Goal: Transaction & Acquisition: Purchase product/service

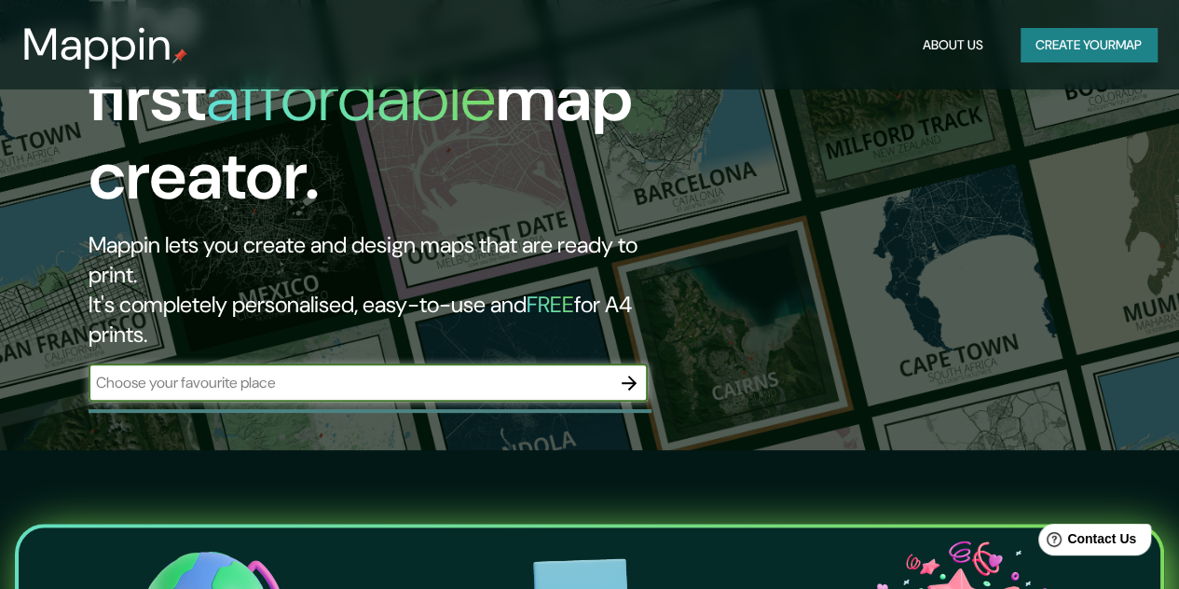
scroll to position [91, 0]
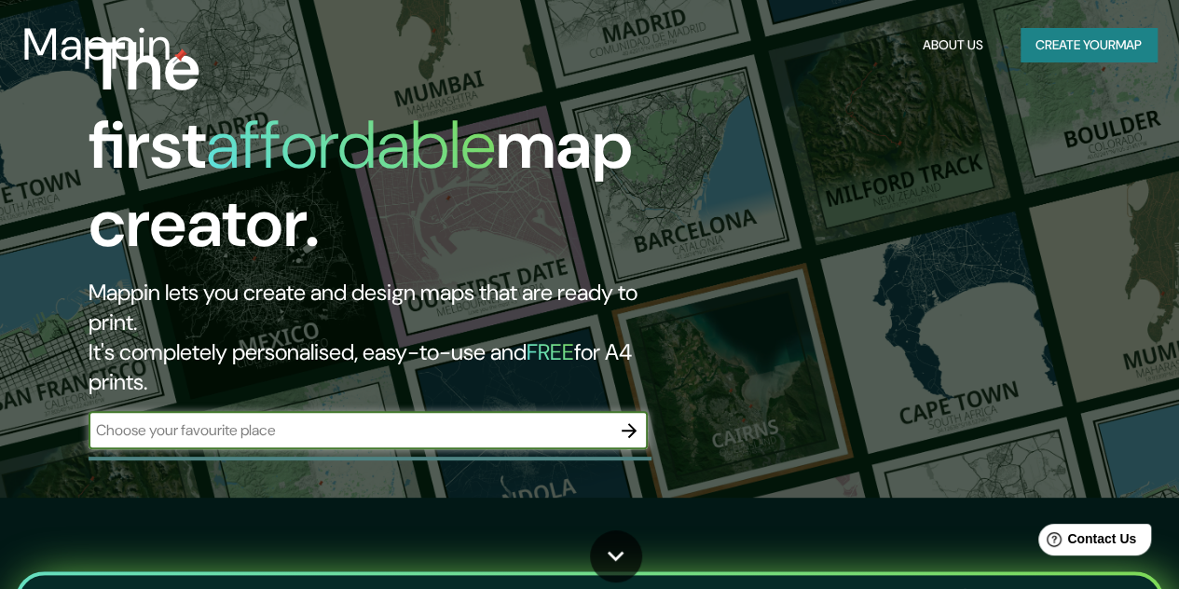
click at [307, 419] on input "text" at bounding box center [350, 429] width 522 height 21
click at [300, 419] on input "text" at bounding box center [350, 429] width 522 height 21
type input "lirboyo, kediri"
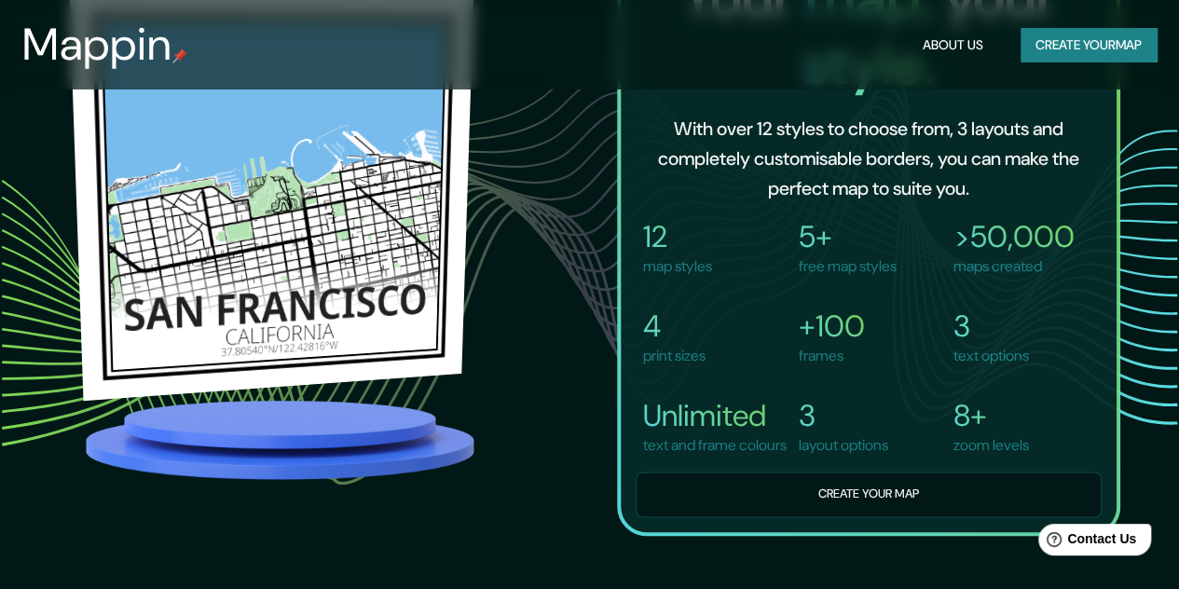
scroll to position [1398, 0]
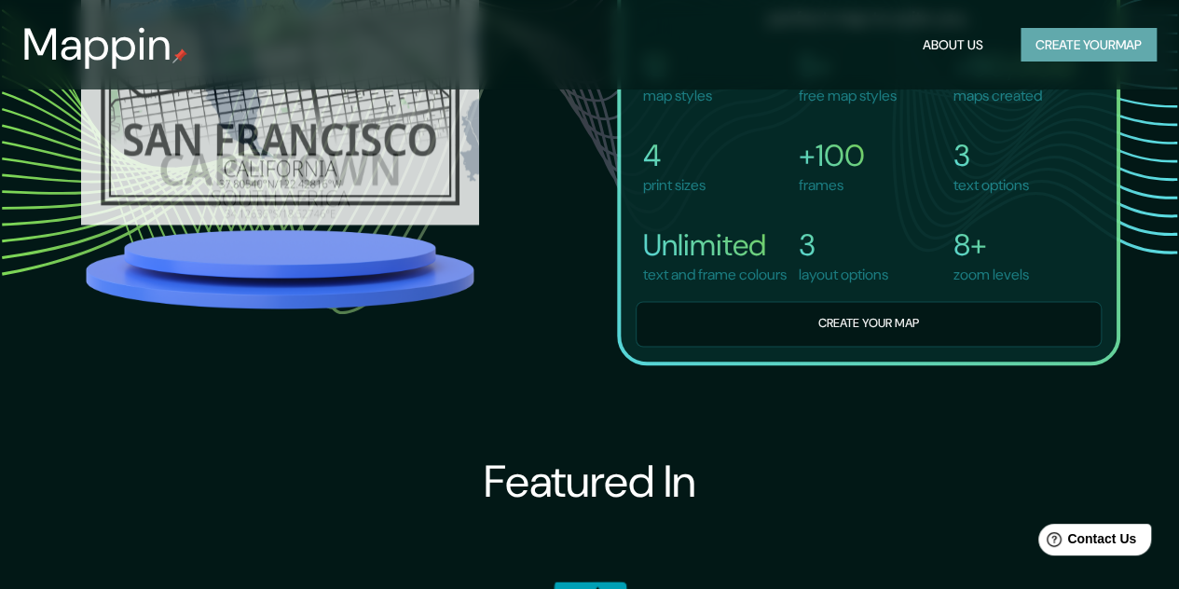
click at [1053, 33] on button "Create your map" at bounding box center [1088, 45] width 136 height 34
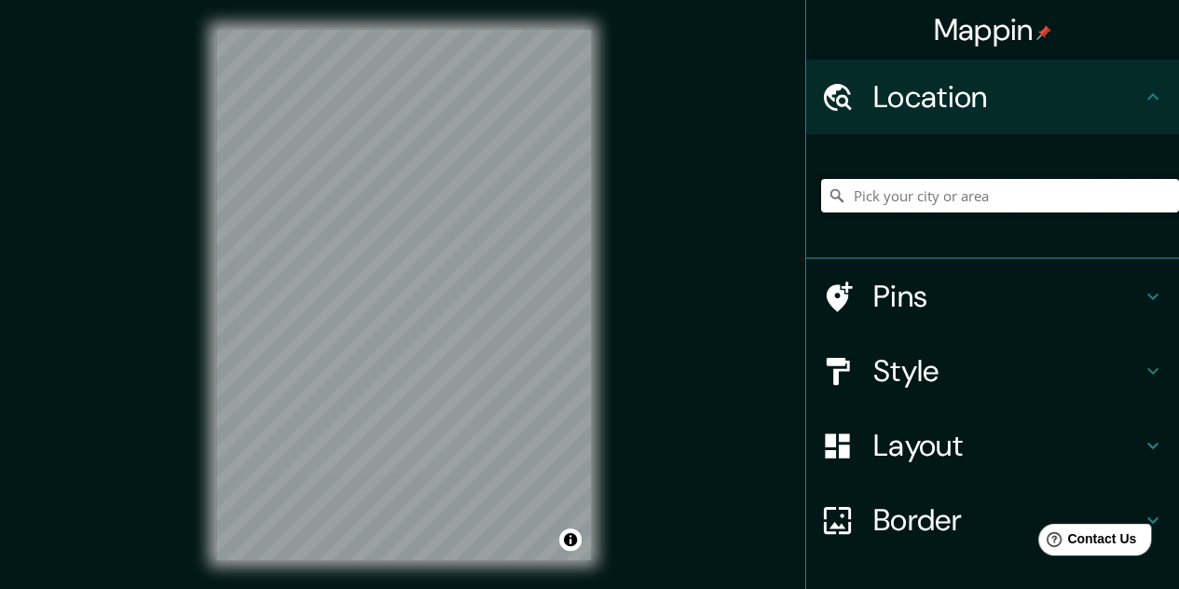
click at [866, 192] on input "Pick your city or area" at bounding box center [1000, 196] width 358 height 34
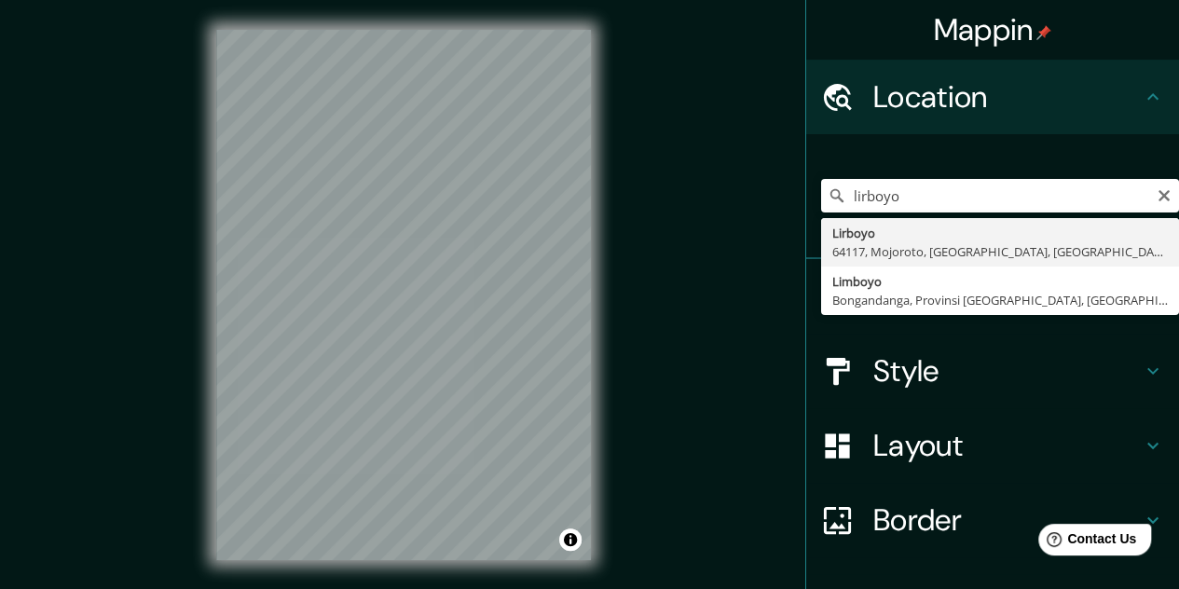
type input "Lirboyo, 64117, Mojoroto, [GEOGRAPHIC_DATA], [GEOGRAPHIC_DATA], [GEOGRAPHIC_DAT…"
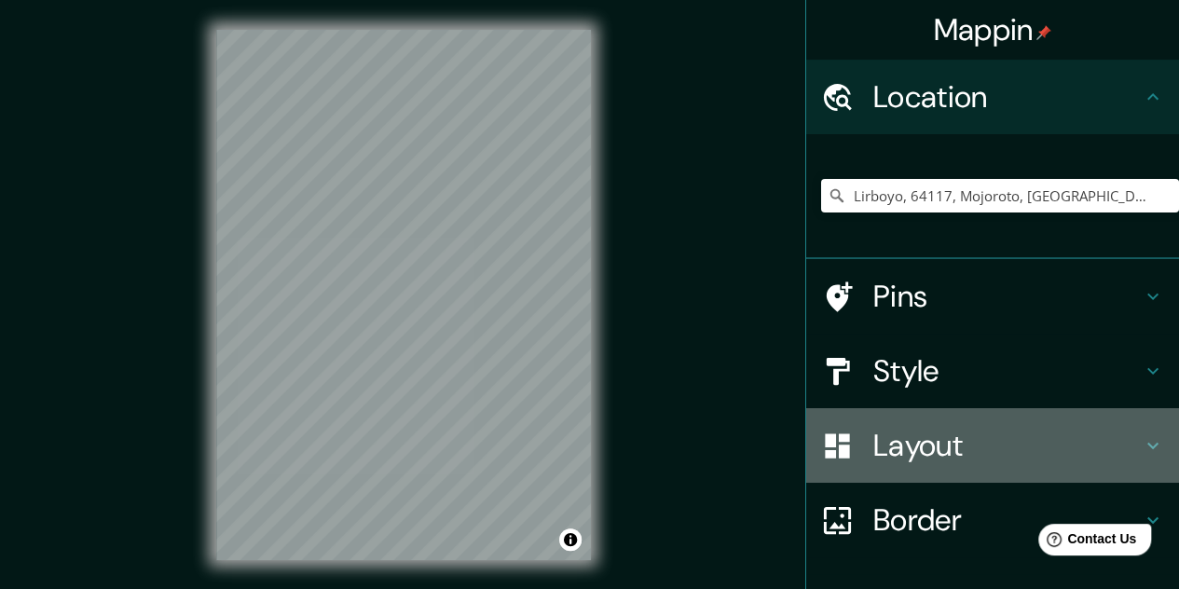
click at [911, 454] on h4 "Layout" at bounding box center [1007, 445] width 268 height 37
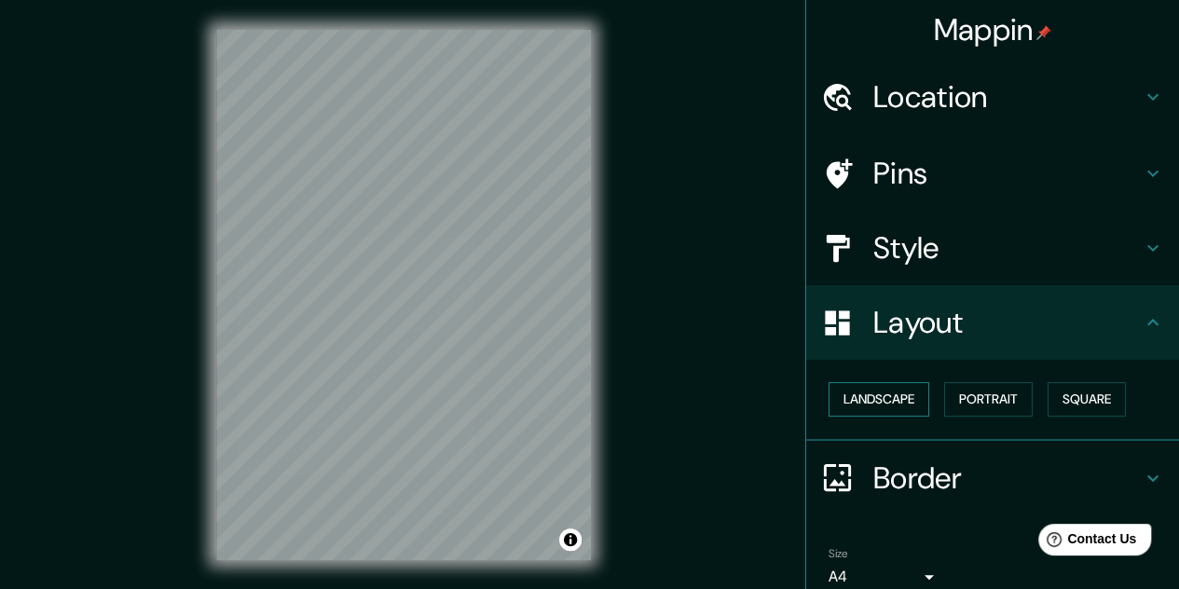
click at [890, 403] on button "Landscape" at bounding box center [878, 399] width 101 height 34
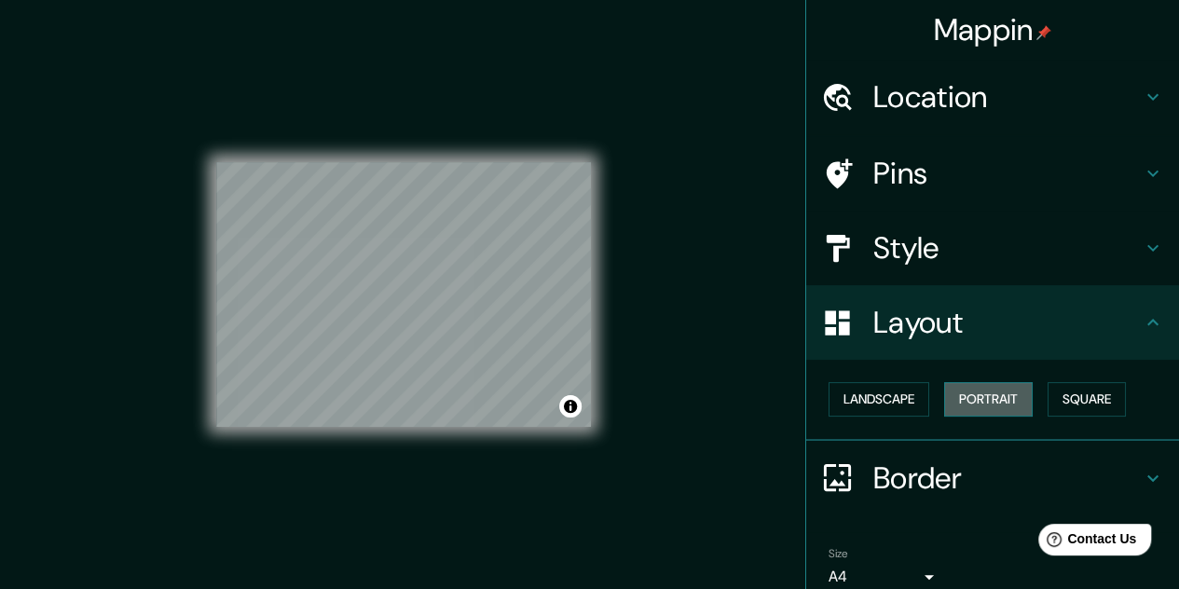
click at [969, 403] on button "Portrait" at bounding box center [988, 399] width 89 height 34
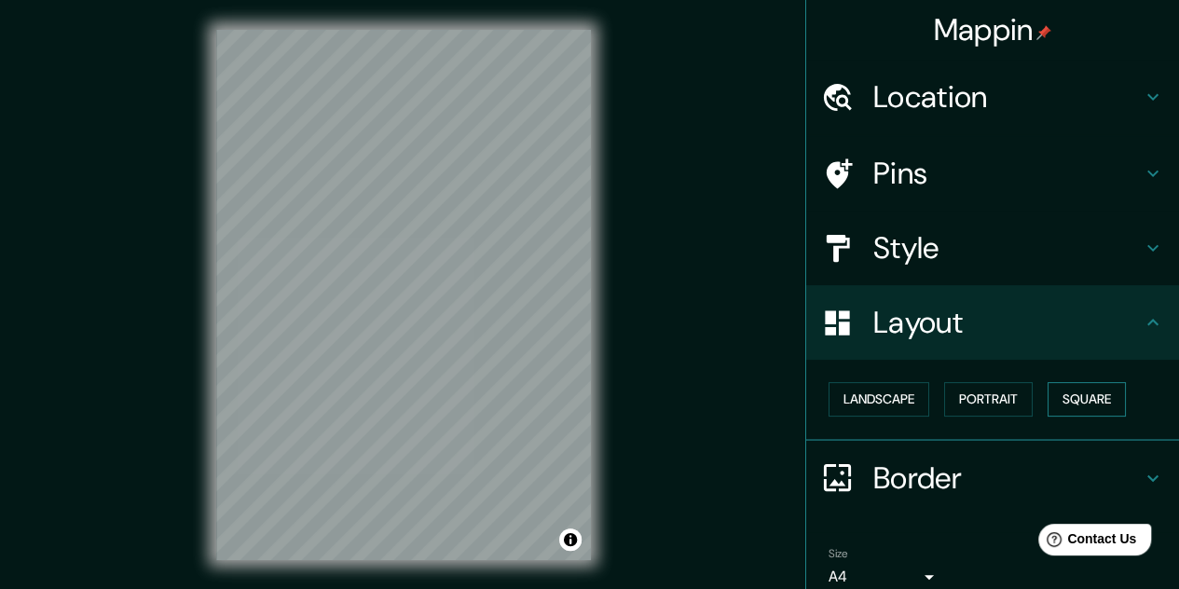
click at [1060, 402] on button "Square" at bounding box center [1086, 399] width 78 height 34
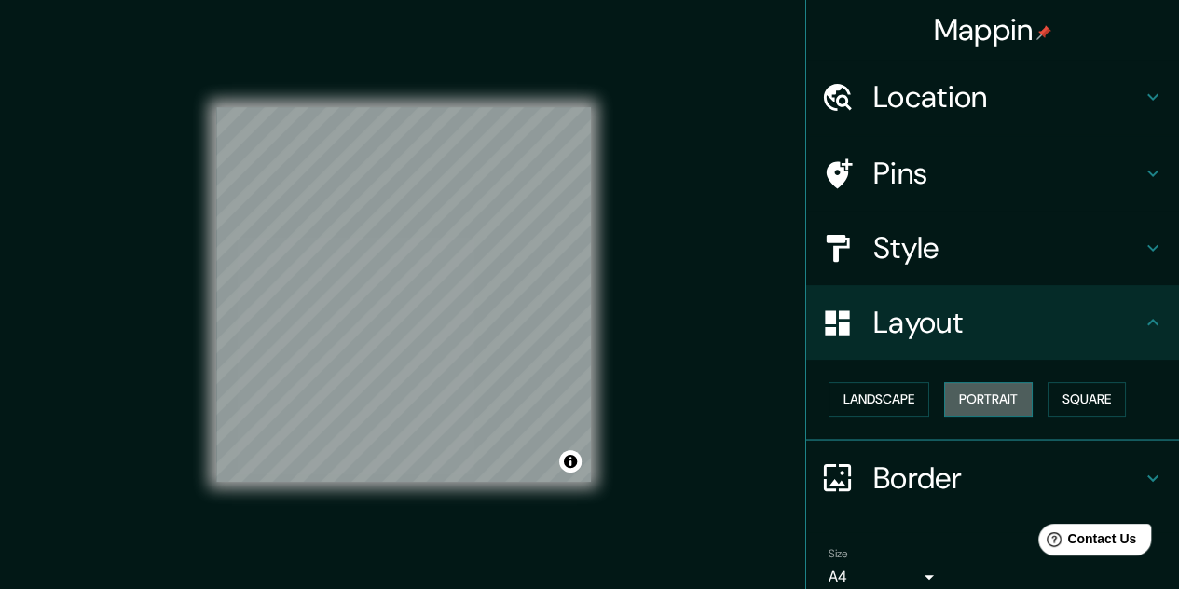
click at [986, 400] on button "Portrait" at bounding box center [988, 399] width 89 height 34
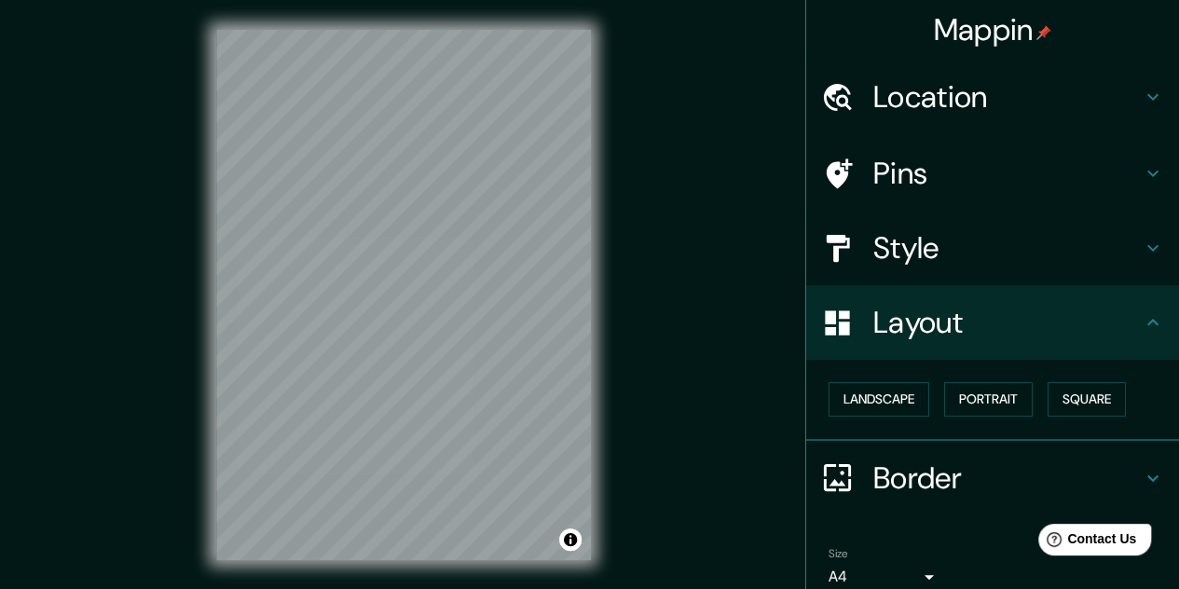
click at [930, 247] on h4 "Style" at bounding box center [1007, 247] width 268 height 37
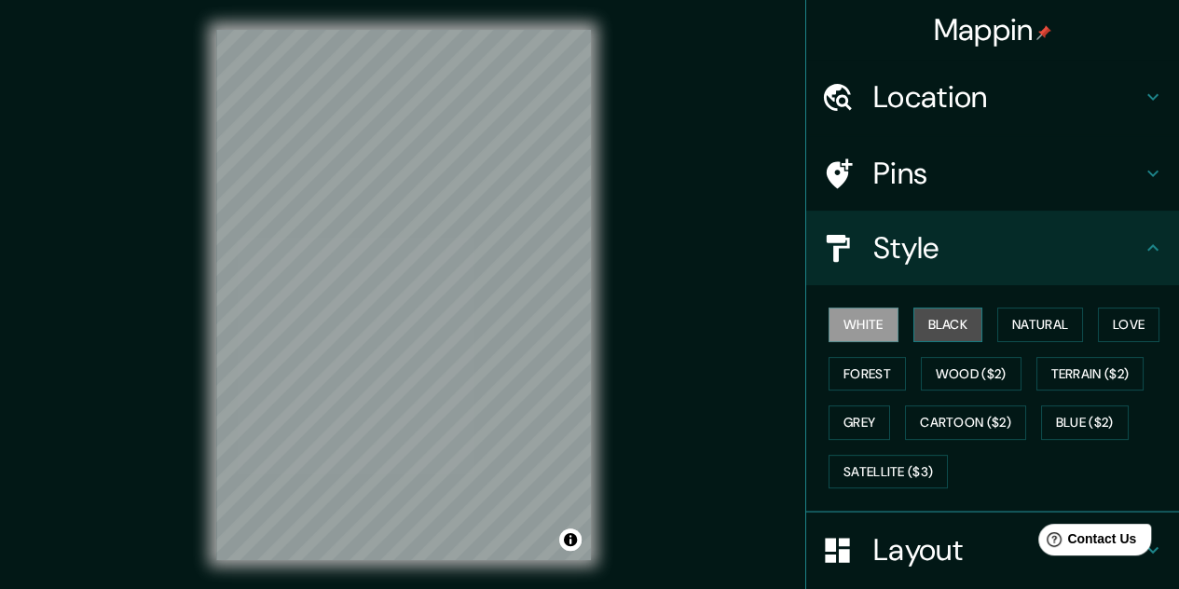
click at [925, 316] on button "Black" at bounding box center [948, 324] width 70 height 34
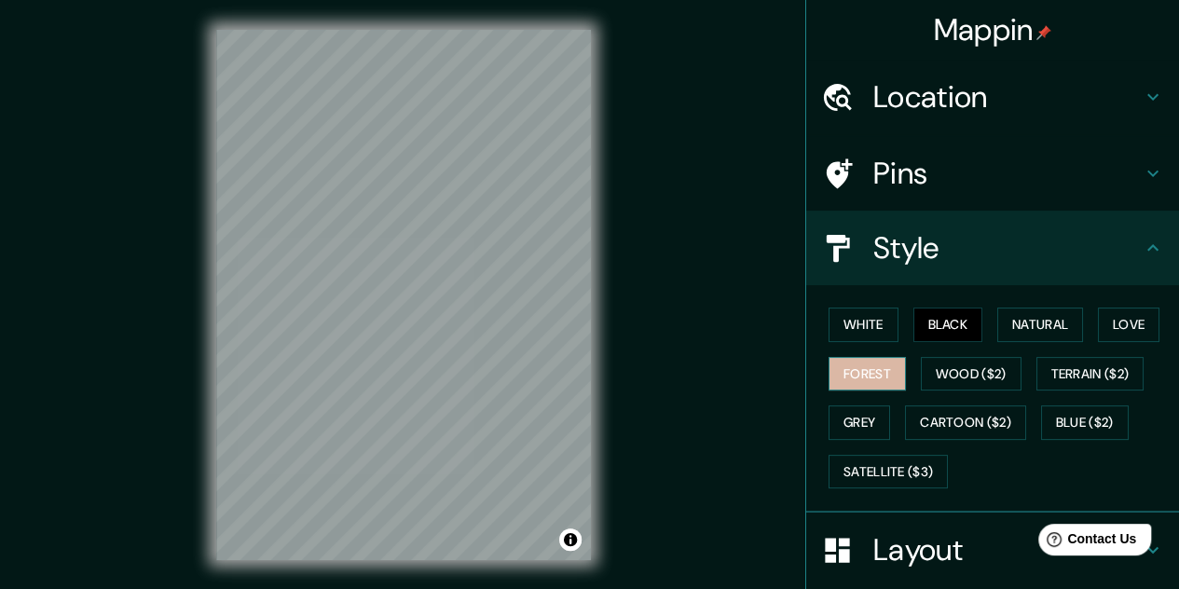
click at [874, 374] on button "Forest" at bounding box center [866, 374] width 77 height 34
click at [863, 330] on button "White" at bounding box center [863, 324] width 70 height 34
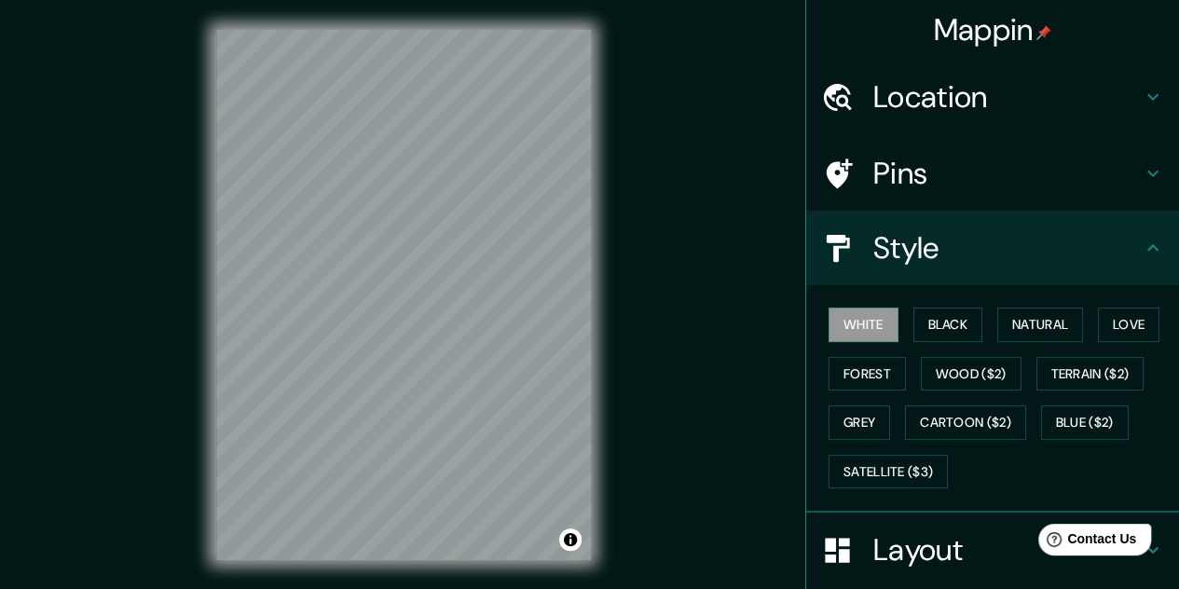
click at [913, 179] on h4 "Pins" at bounding box center [1007, 173] width 268 height 37
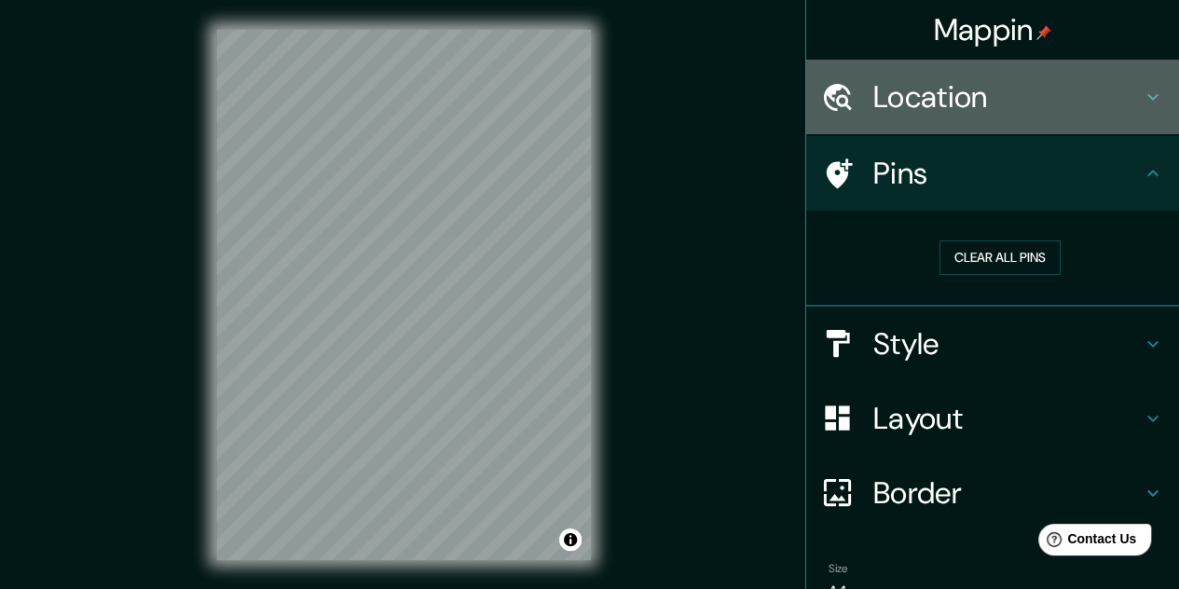
click at [922, 105] on h4 "Location" at bounding box center [1007, 96] width 268 height 37
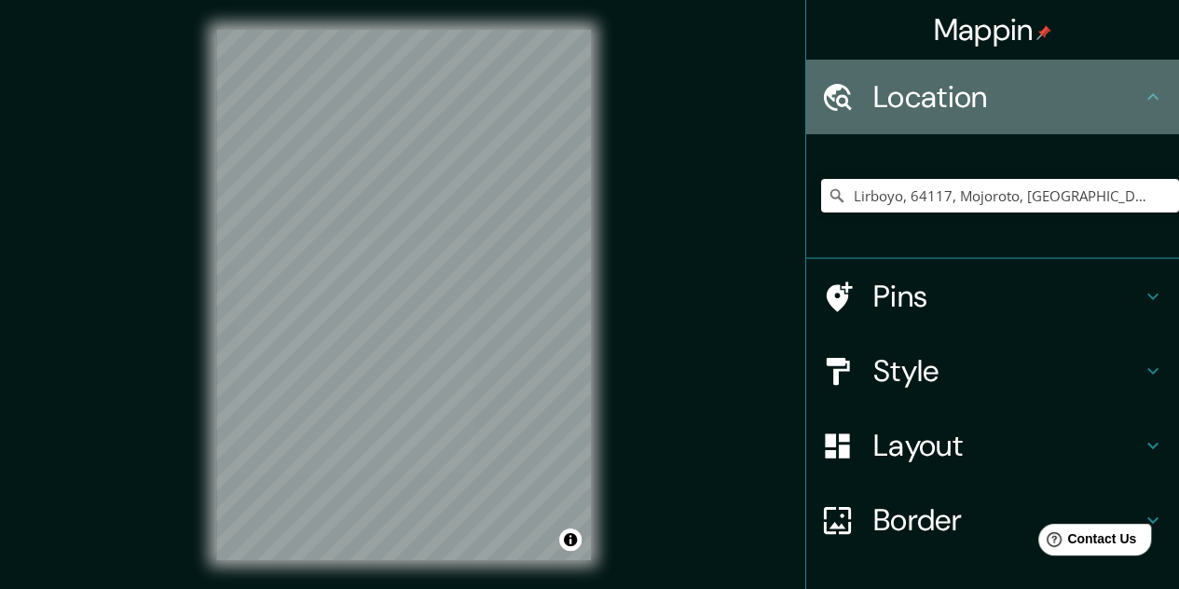
click at [922, 105] on h4 "Location" at bounding box center [1007, 96] width 268 height 37
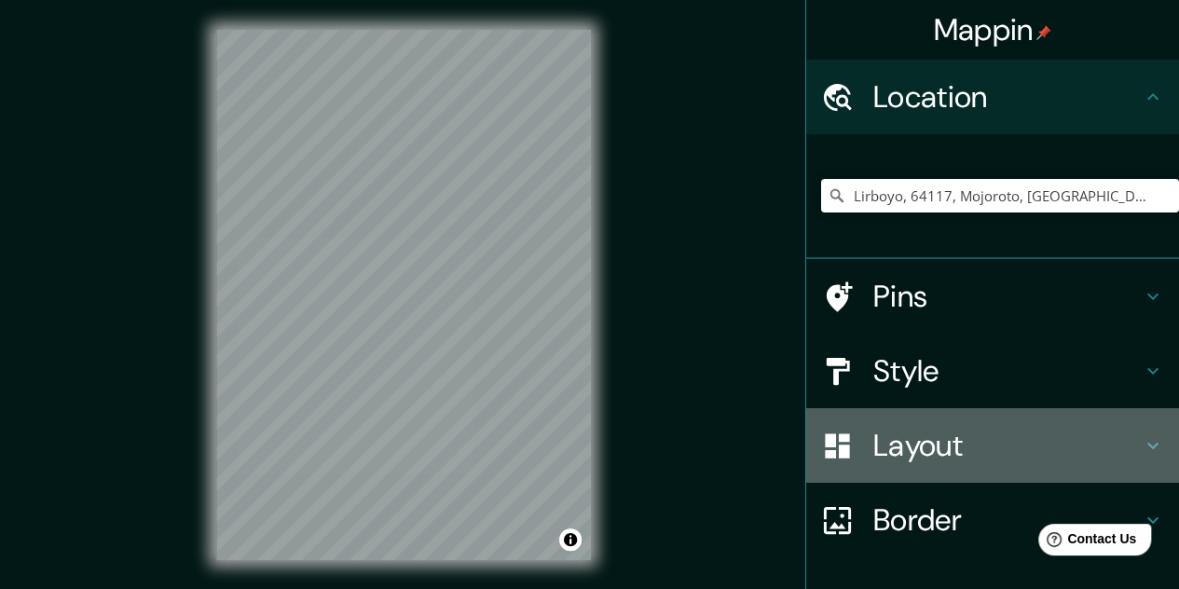
click at [888, 448] on h4 "Layout" at bounding box center [1007, 445] width 268 height 37
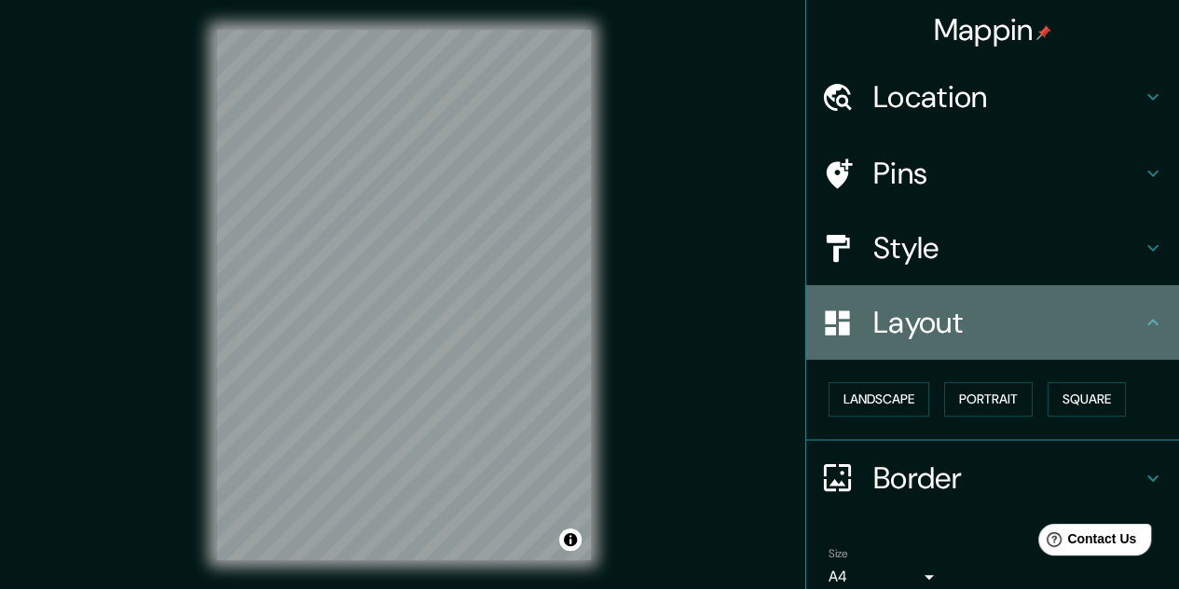
click at [919, 335] on h4 "Layout" at bounding box center [1007, 322] width 268 height 37
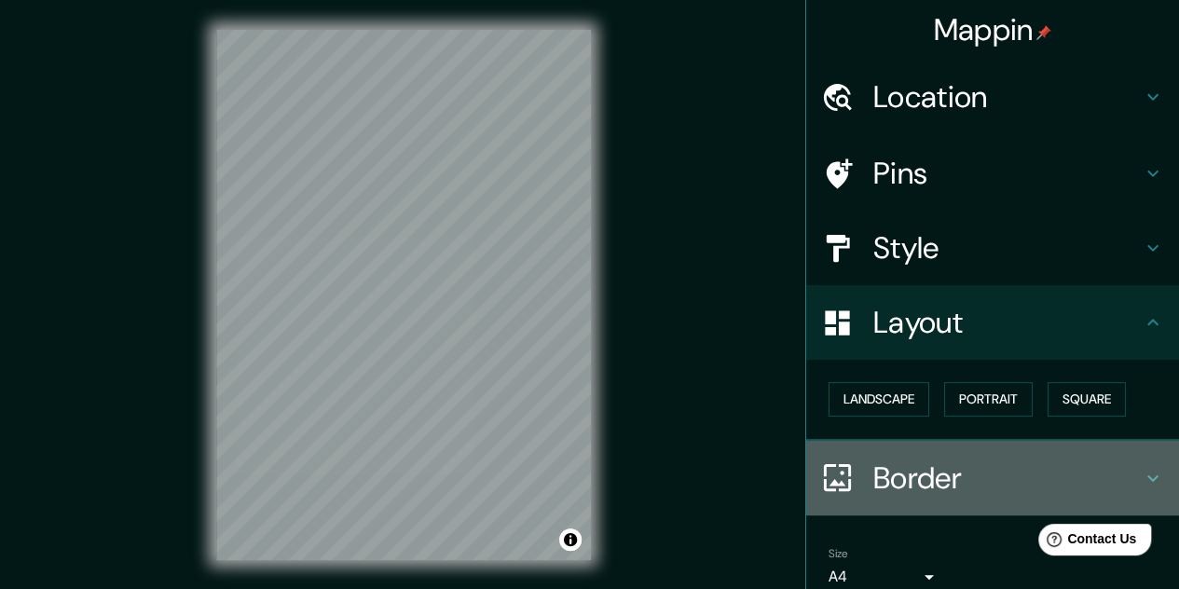
click at [883, 480] on h4 "Border" at bounding box center [1007, 477] width 268 height 37
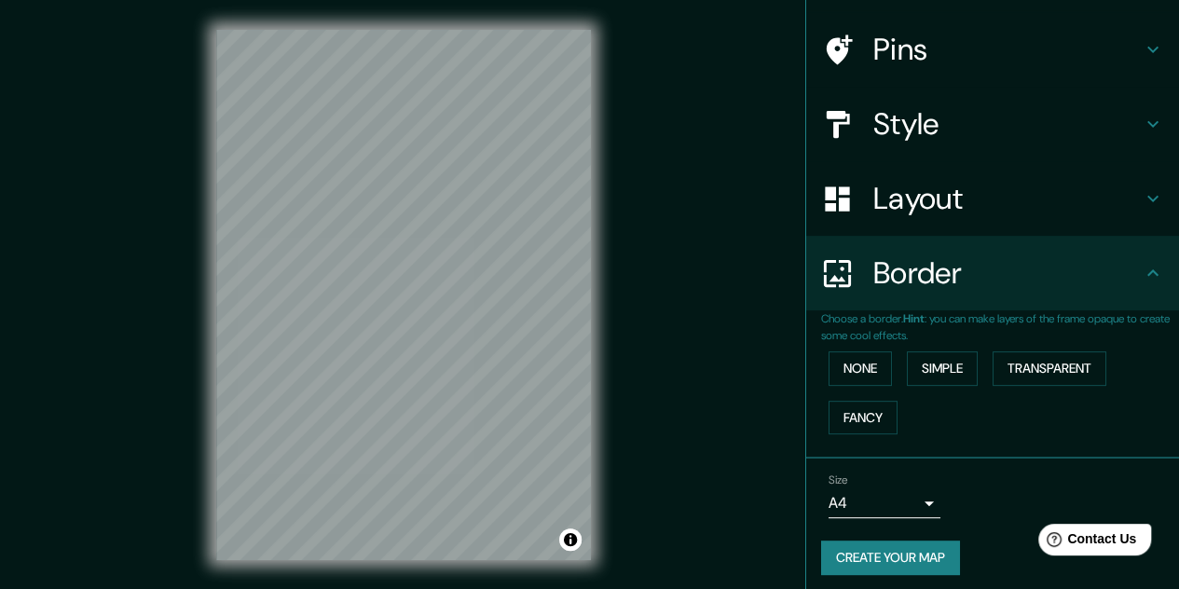
scroll to position [130, 0]
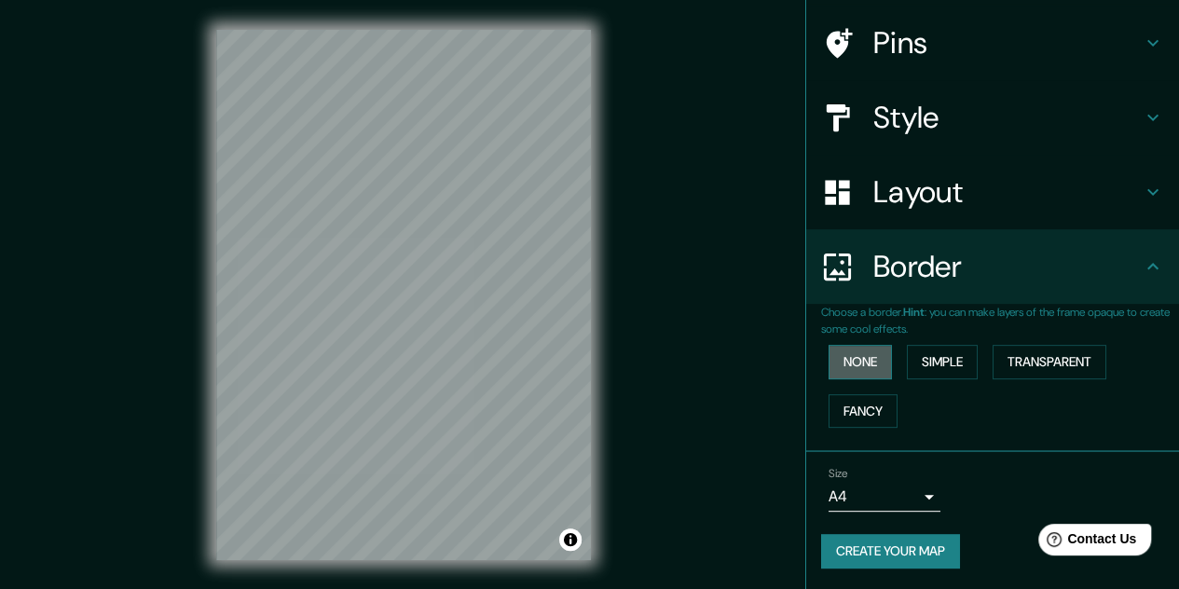
click at [840, 352] on button "None" at bounding box center [859, 362] width 63 height 34
click at [924, 356] on button "Simple" at bounding box center [942, 362] width 71 height 34
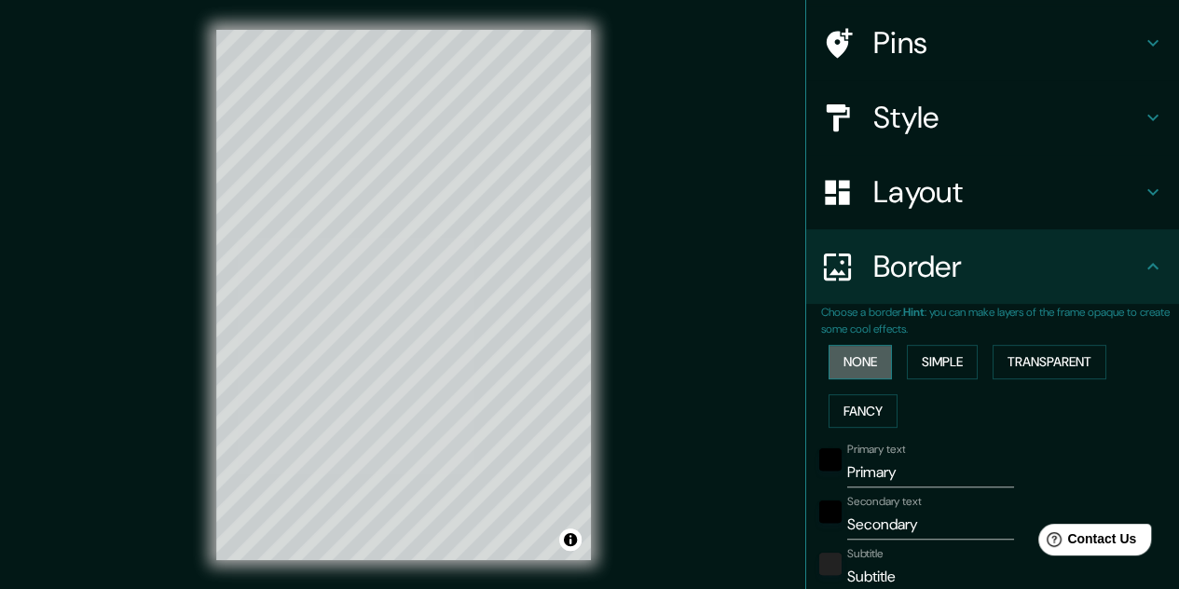
click at [855, 363] on button "None" at bounding box center [859, 362] width 63 height 34
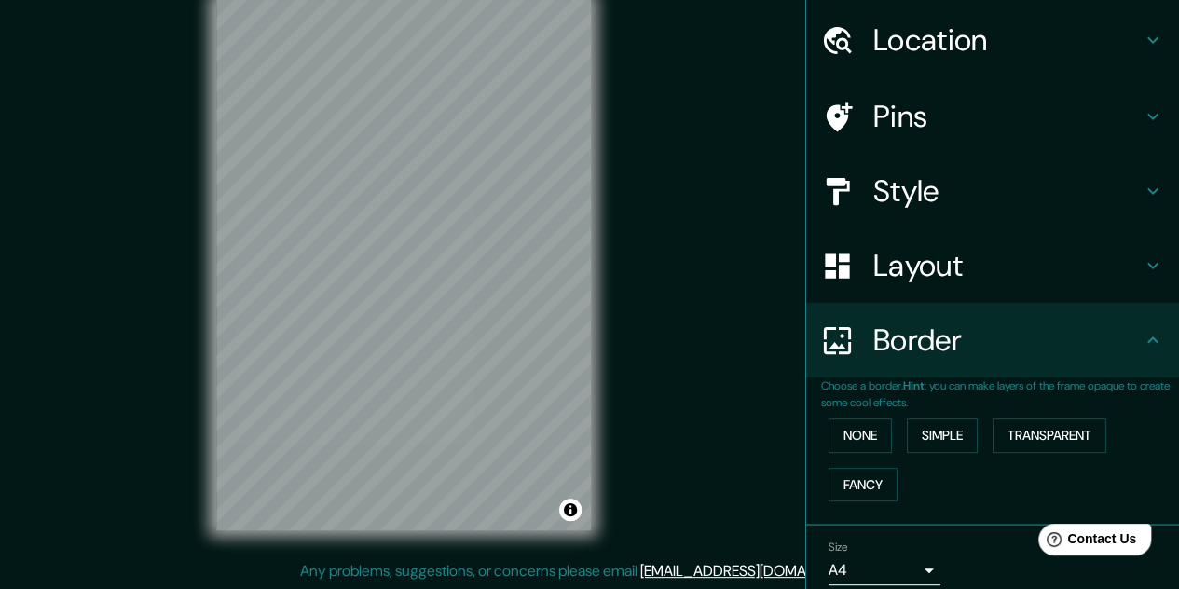
scroll to position [0, 0]
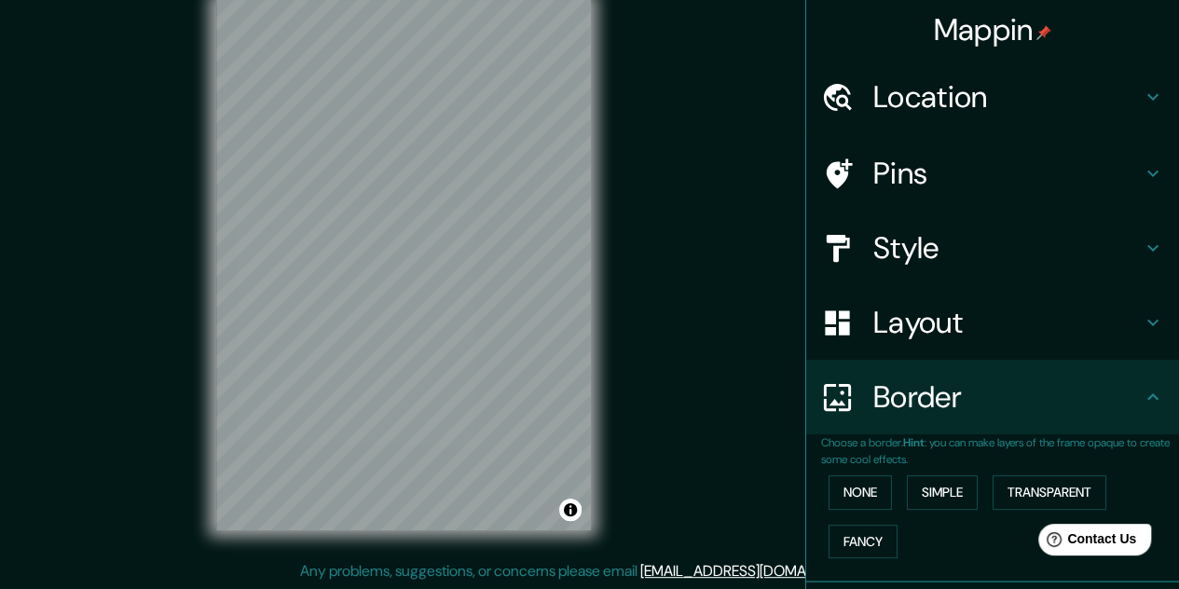
click at [929, 106] on h4 "Location" at bounding box center [1007, 96] width 268 height 37
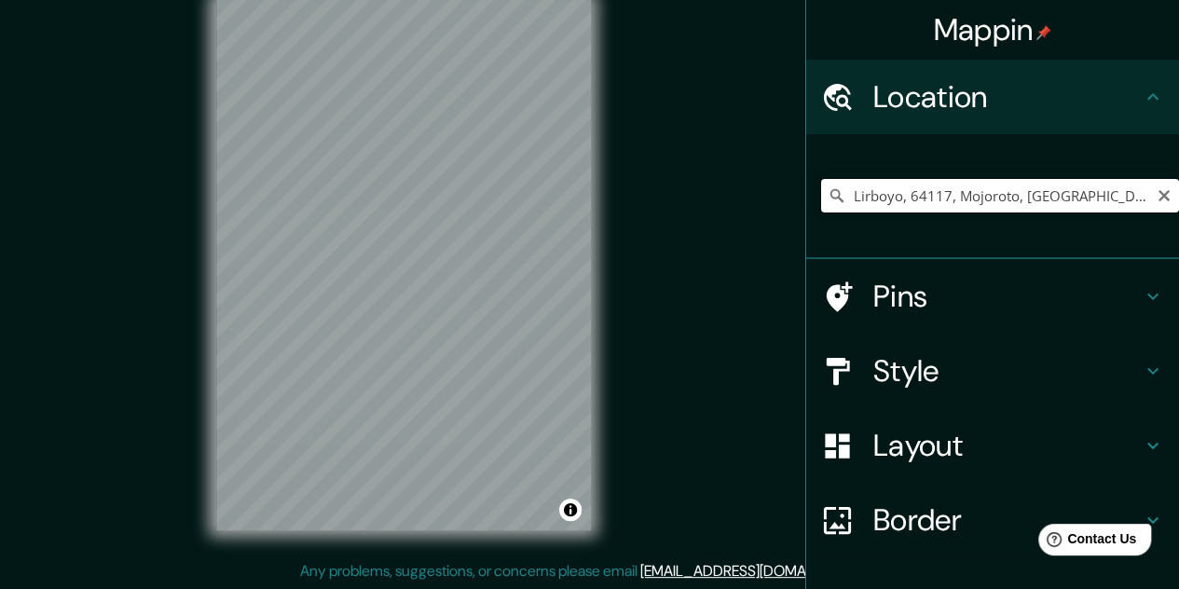
click at [895, 198] on input "Lirboyo, 64117, Mojoroto, [GEOGRAPHIC_DATA], [GEOGRAPHIC_DATA], [GEOGRAPHIC_DAT…" at bounding box center [1000, 196] width 358 height 34
click at [999, 197] on input "Lirboyo, 64117, Mojoroto, [GEOGRAPHIC_DATA], [GEOGRAPHIC_DATA], [GEOGRAPHIC_DAT…" at bounding box center [1000, 196] width 358 height 34
click at [827, 201] on icon at bounding box center [836, 195] width 19 height 19
click at [981, 189] on input "Lirboyo, 64117, Mojoroto, [GEOGRAPHIC_DATA], [GEOGRAPHIC_DATA], [GEOGRAPHIC_DAT…" at bounding box center [1000, 196] width 358 height 34
click at [1158, 197] on icon "Clear" at bounding box center [1163, 195] width 11 height 11
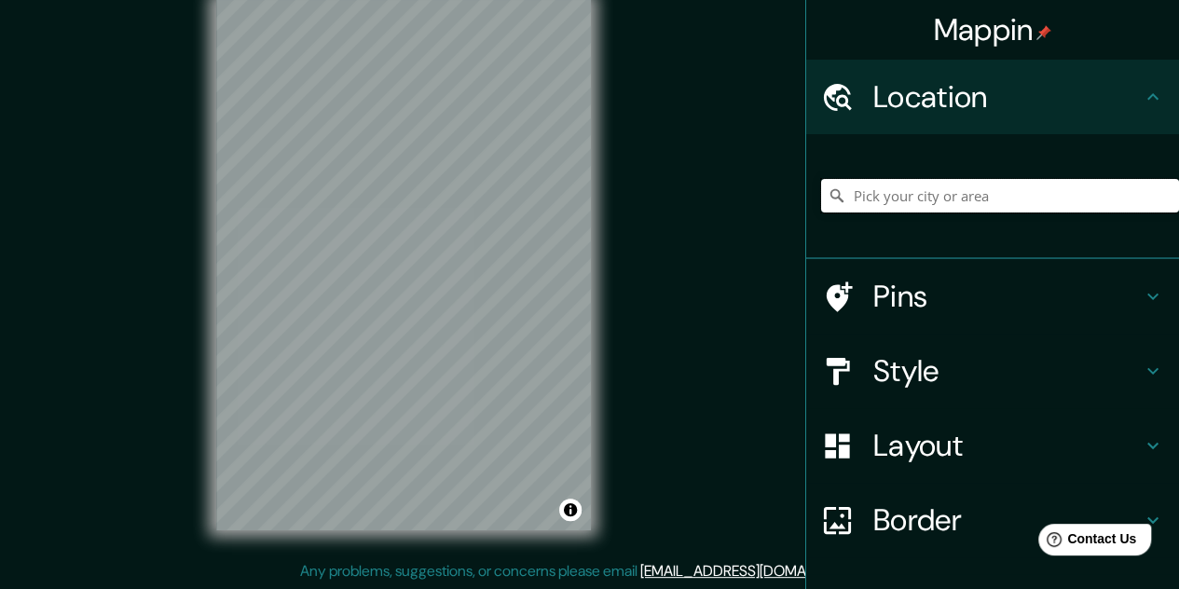
click at [937, 194] on input "Pick your city or area" at bounding box center [1000, 196] width 358 height 34
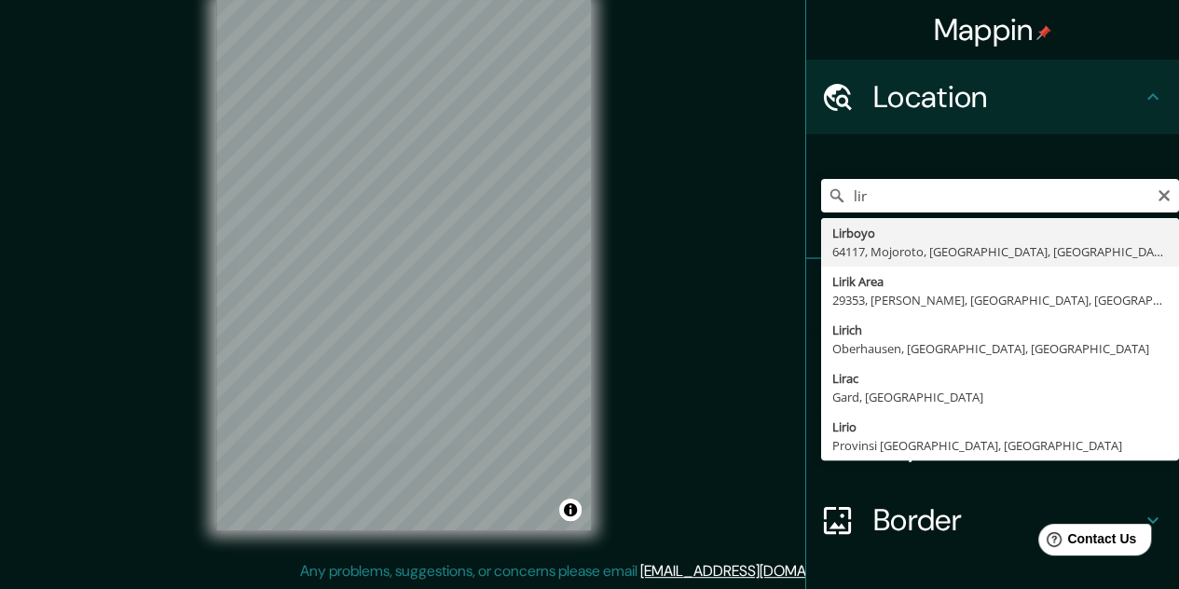
type input "Lirboyo, 64117, Mojoroto, [GEOGRAPHIC_DATA], [GEOGRAPHIC_DATA], [GEOGRAPHIC_DAT…"
